Goal: Communication & Community: Answer question/provide support

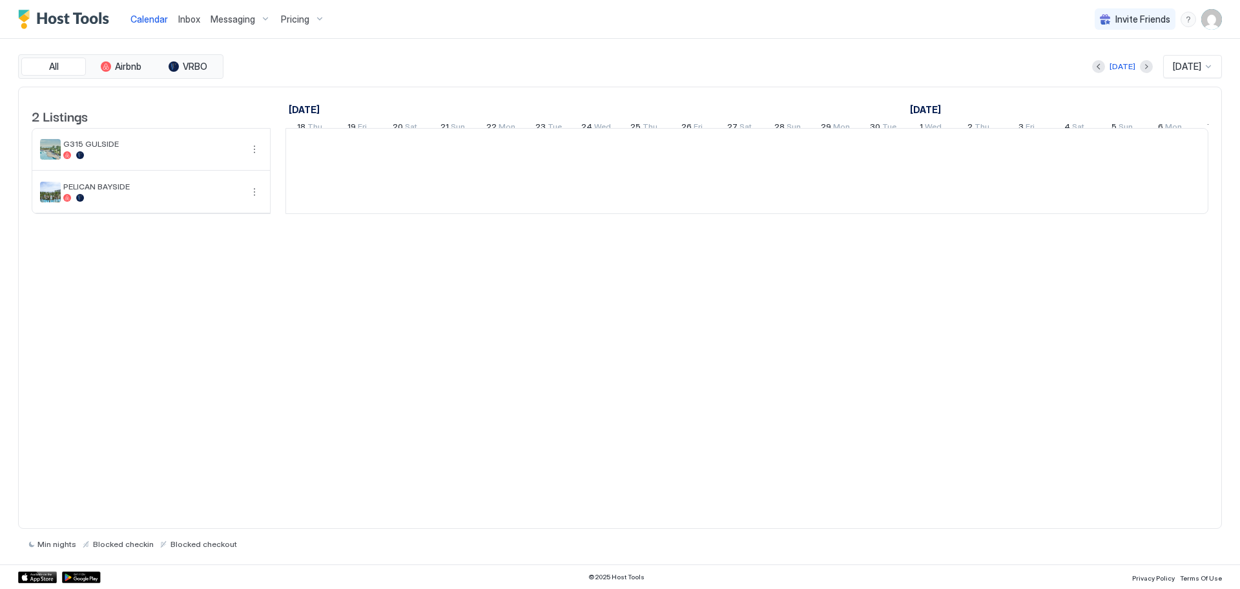
scroll to position [0, 718]
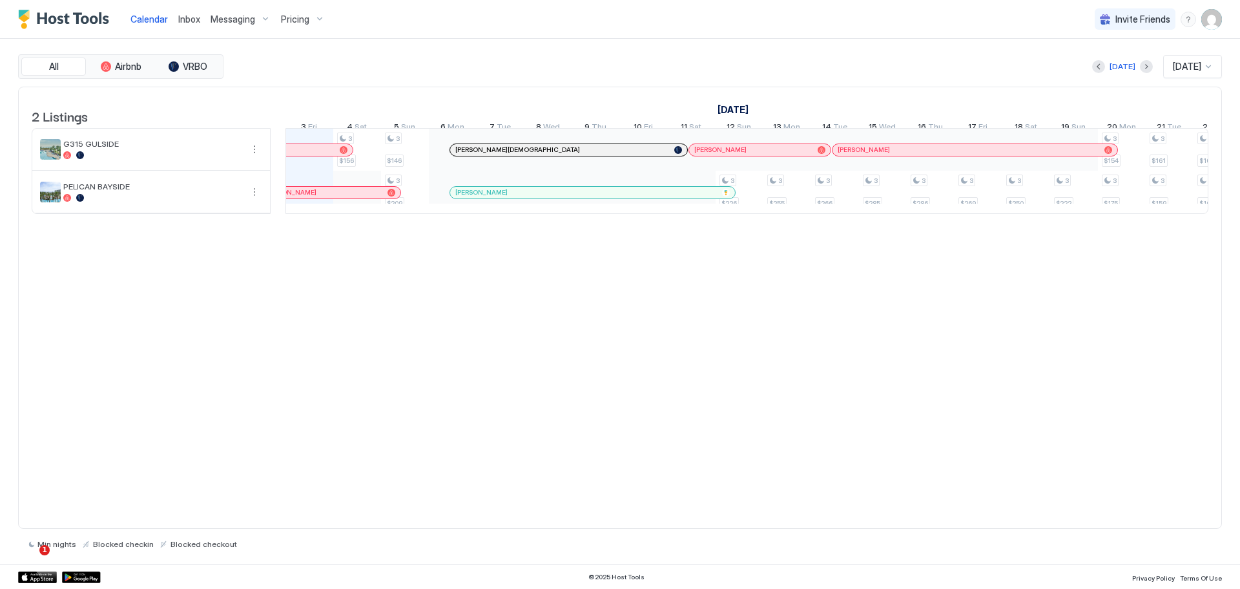
click at [492, 295] on div "2 Listings [DATE] [DATE] [DATE] 18 Thu 19 Fri 20 Sat 21 Sun 22 Mon 23 Tue 24 We…" at bounding box center [620, 308] width 1204 height 443
click at [184, 19] on span "Inbox" at bounding box center [189, 19] width 22 height 11
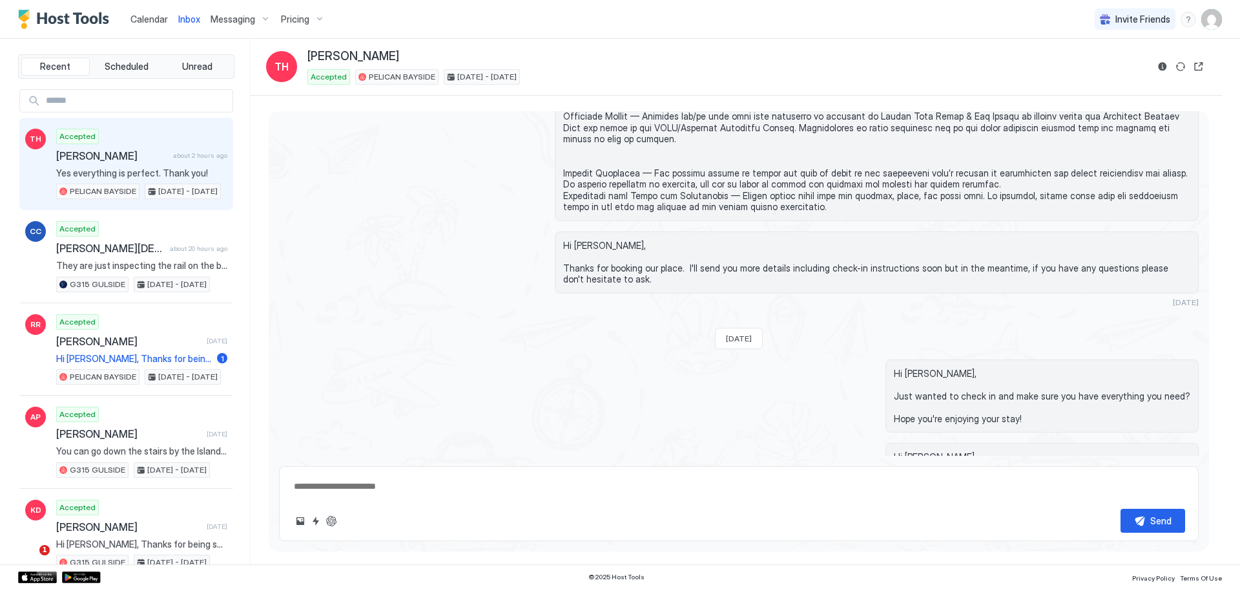
scroll to position [1207, 0]
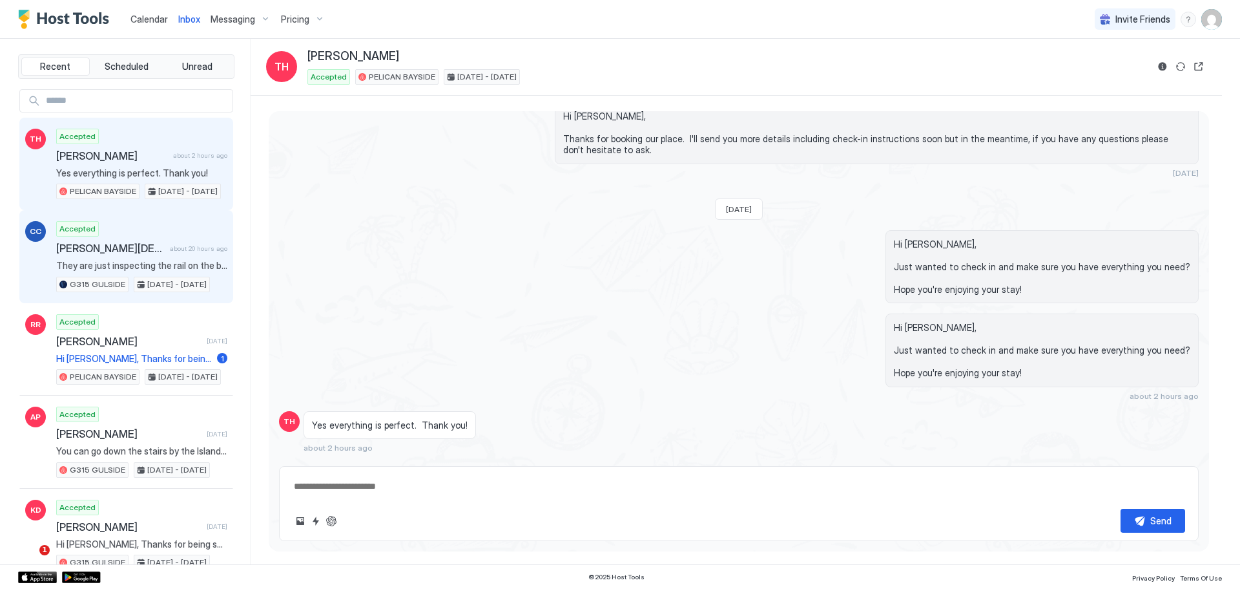
click at [153, 250] on span "[PERSON_NAME][DEMOGRAPHIC_DATA]" at bounding box center [110, 248] width 109 height 13
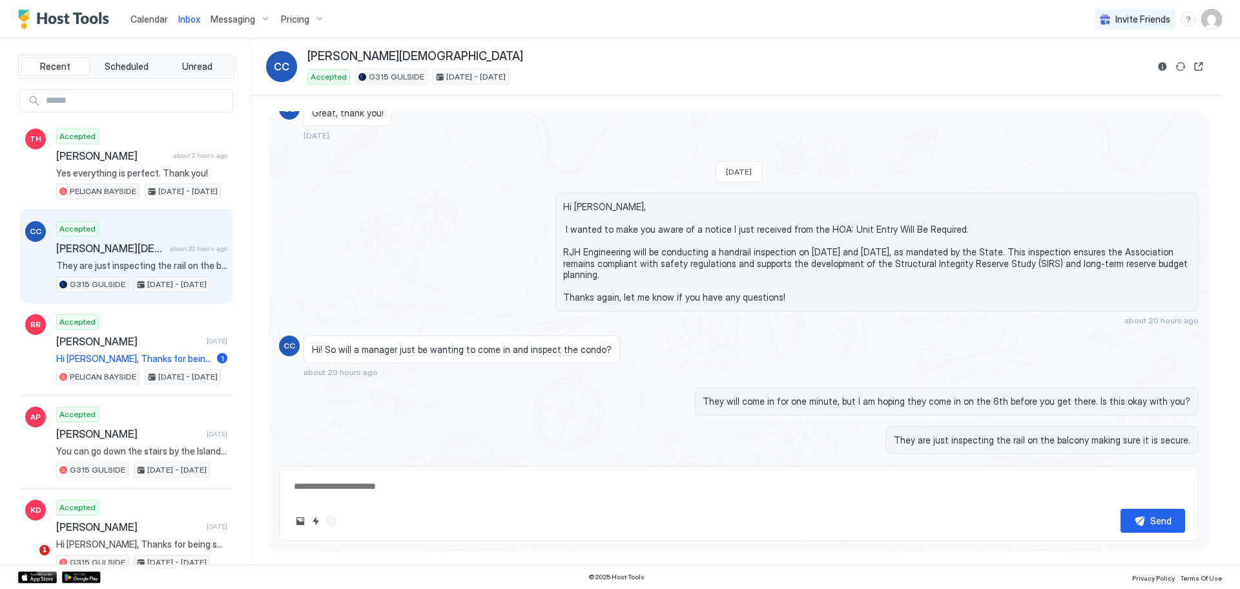
type textarea "*"
